Goal: Task Accomplishment & Management: Complete application form

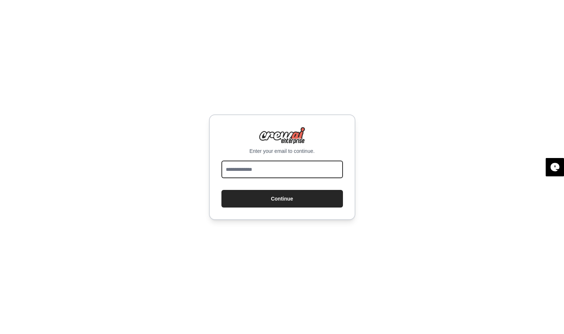
click at [242, 165] on input "email" at bounding box center [282, 169] width 122 height 18
click at [0, 333] on com-1password-button at bounding box center [0, 334] width 0 height 0
click at [242, 168] on input "email" at bounding box center [282, 169] width 122 height 18
click at [260, 175] on input "email" at bounding box center [282, 169] width 122 height 18
click at [262, 171] on input "email" at bounding box center [282, 169] width 122 height 18
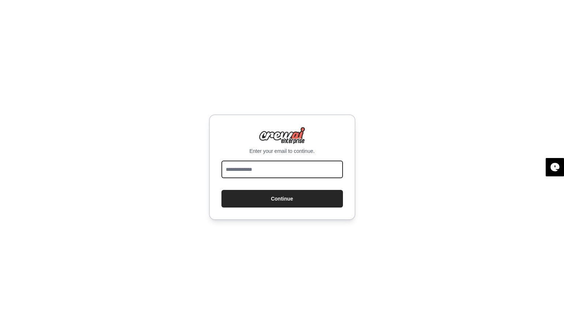
click at [255, 172] on input "email" at bounding box center [282, 169] width 122 height 18
click at [247, 171] on input "email" at bounding box center [282, 169] width 122 height 18
click at [248, 169] on input "email" at bounding box center [282, 169] width 122 height 18
type input "**********"
click at [221, 190] on button "Continue" at bounding box center [282, 199] width 122 height 18
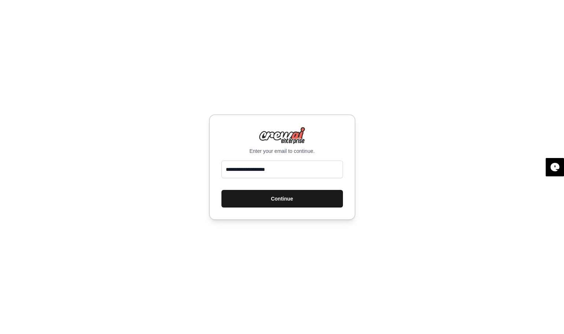
click at [314, 200] on button "Continue" at bounding box center [282, 199] width 122 height 18
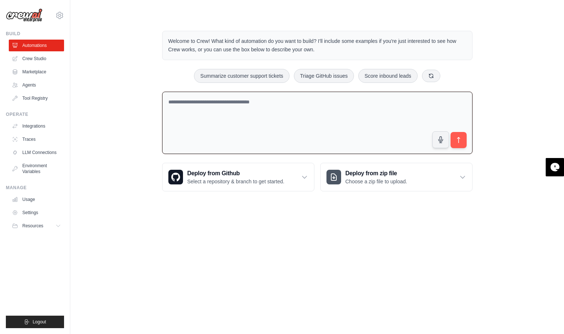
click at [184, 102] on textarea at bounding box center [317, 123] width 310 height 63
